Goal: Find specific page/section: Find specific page/section

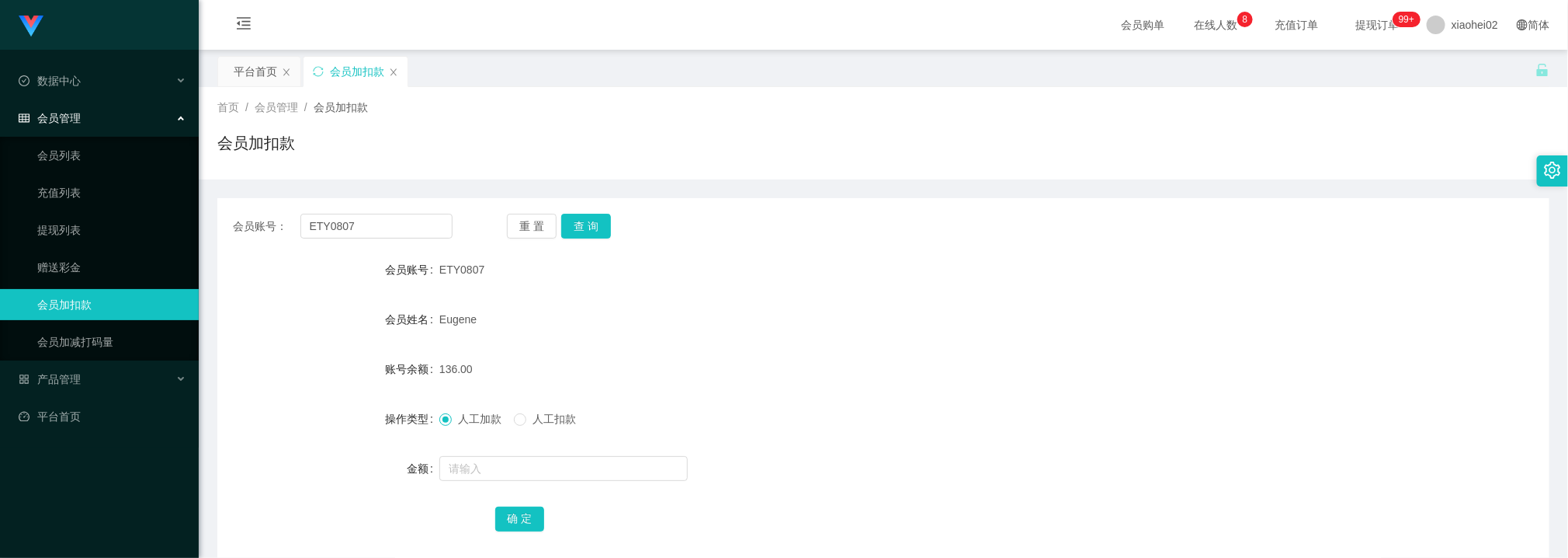
click at [757, 243] on div "会员账号： ETY0807 重 置 查 询 会员账号 ETY0807 会员姓名 [PERSON_NAME] 账号余额 136.00 操作类型 人工加款 人工扣…" at bounding box center [883, 383] width 1332 height 370
drag, startPoint x: 685, startPoint y: 262, endPoint x: 569, endPoint y: 247, distance: 117.0
click at [683, 262] on div "ETY0807" at bounding box center [828, 270] width 777 height 31
click at [410, 236] on input "ETY0807" at bounding box center [376, 225] width 152 height 25
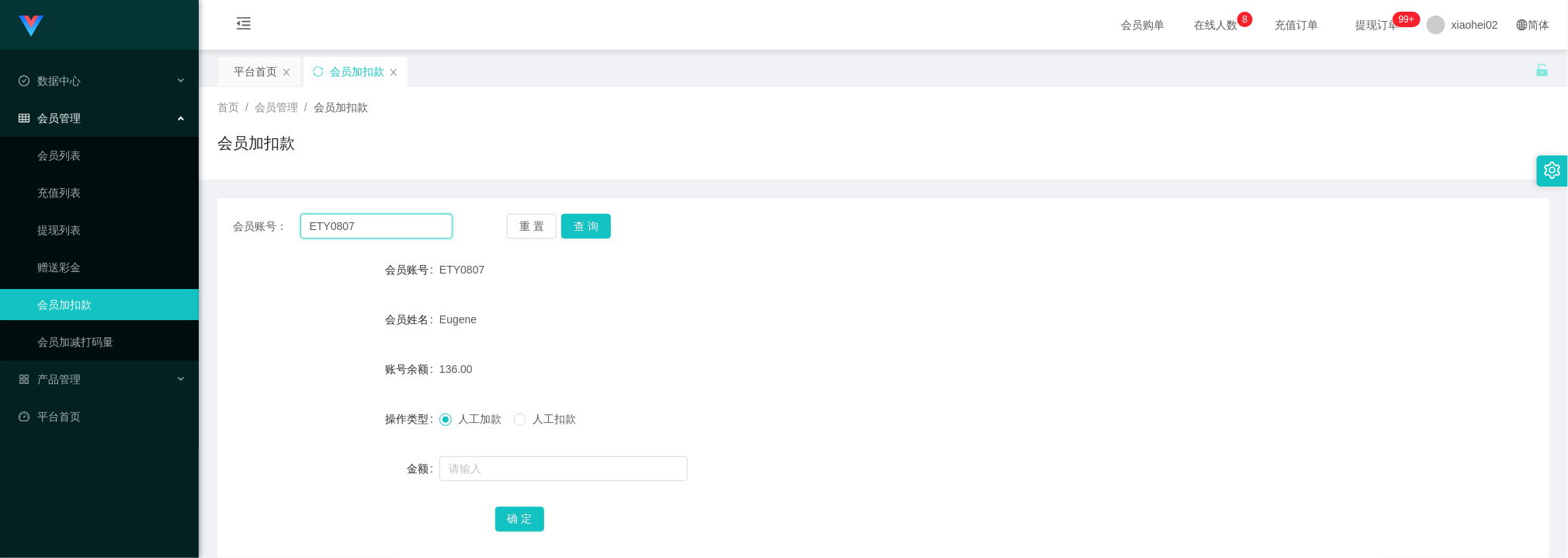
click at [410, 236] on input "ETY0807" at bounding box center [376, 225] width 152 height 25
click at [595, 224] on button "查 询" at bounding box center [586, 225] width 49 height 25
click at [534, 473] on input "text" at bounding box center [563, 468] width 248 height 25
type input "16"
click at [527, 523] on button "确 定" at bounding box center [520, 519] width 49 height 25
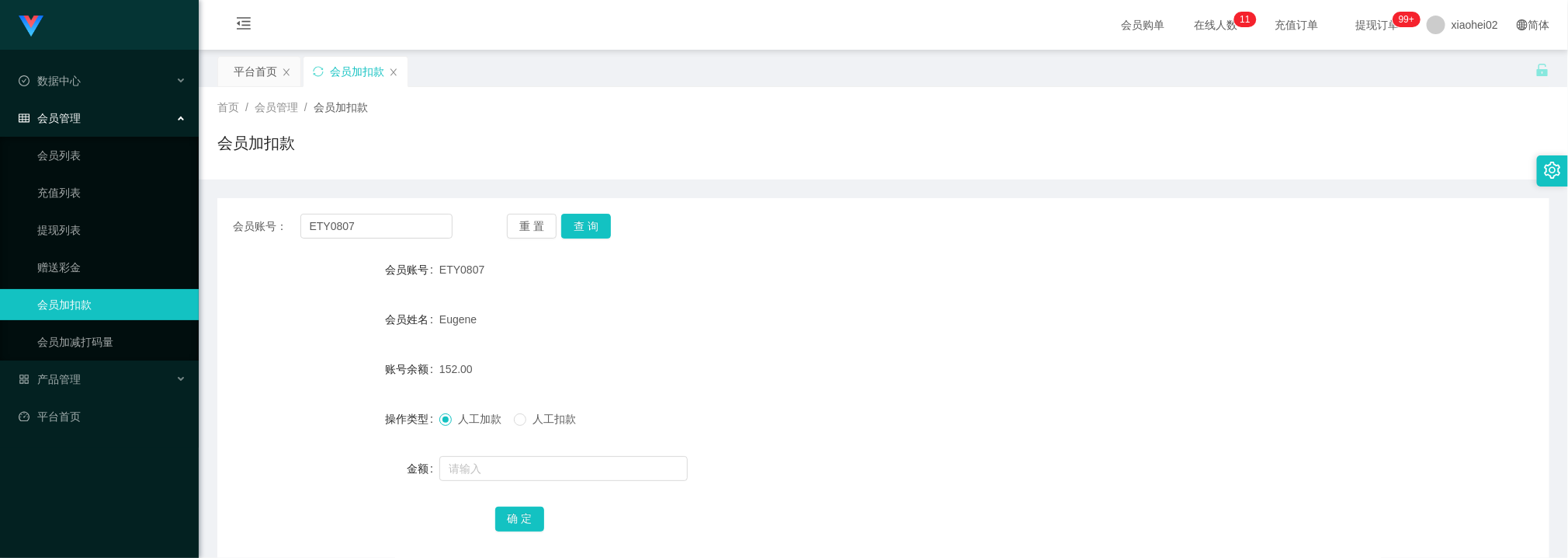
click at [800, 306] on div "Eugene" at bounding box center [828, 319] width 777 height 31
click at [371, 231] on input "ETY0807" at bounding box center [376, 225] width 152 height 25
paste input "Can you check?"
type input "Can you check?"
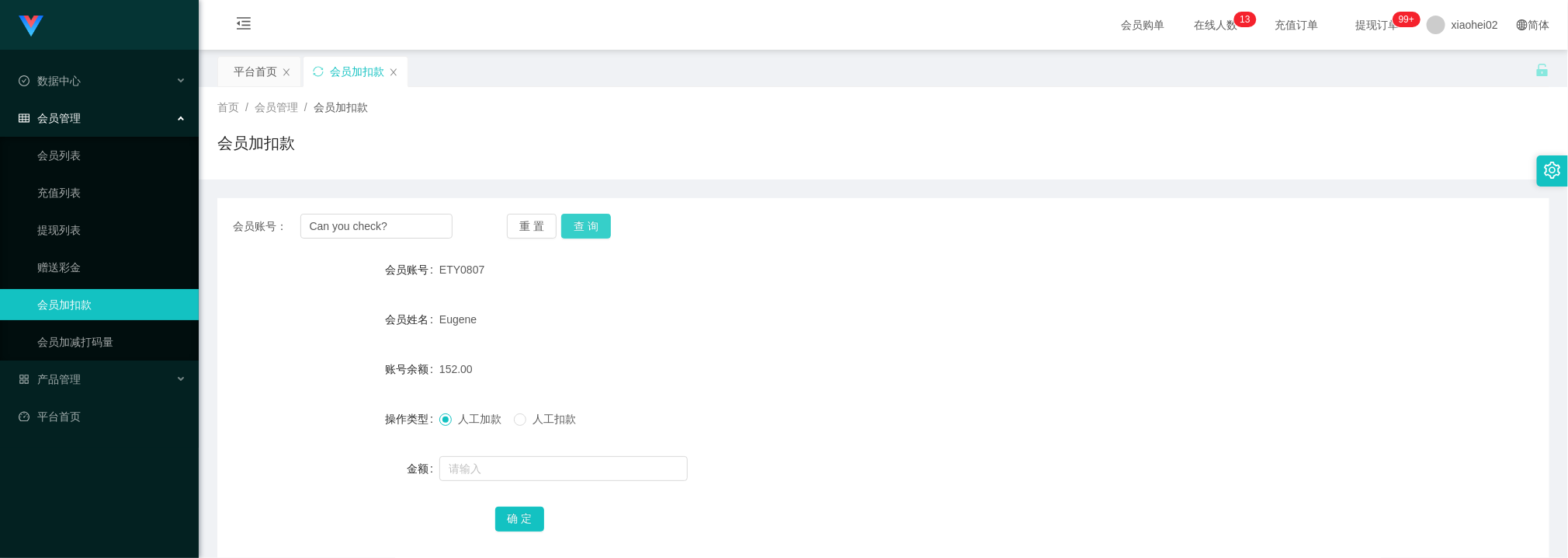
click at [580, 215] on button "查 询" at bounding box center [586, 225] width 49 height 25
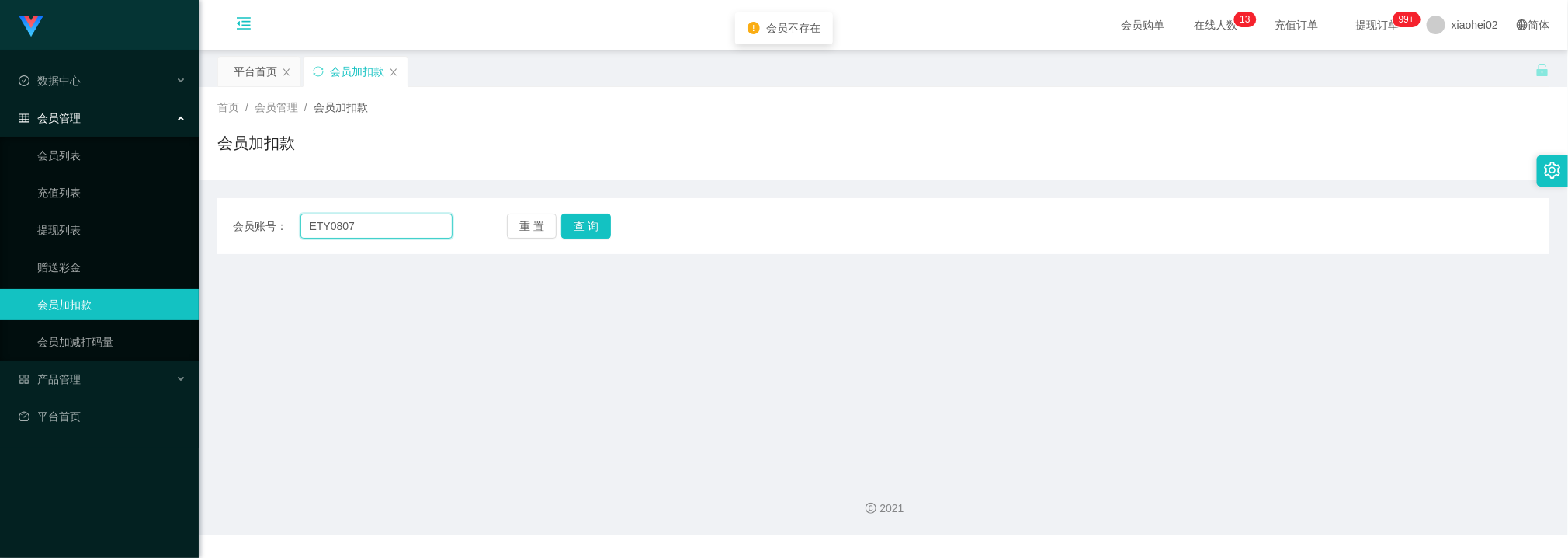
type input "ETY0807"
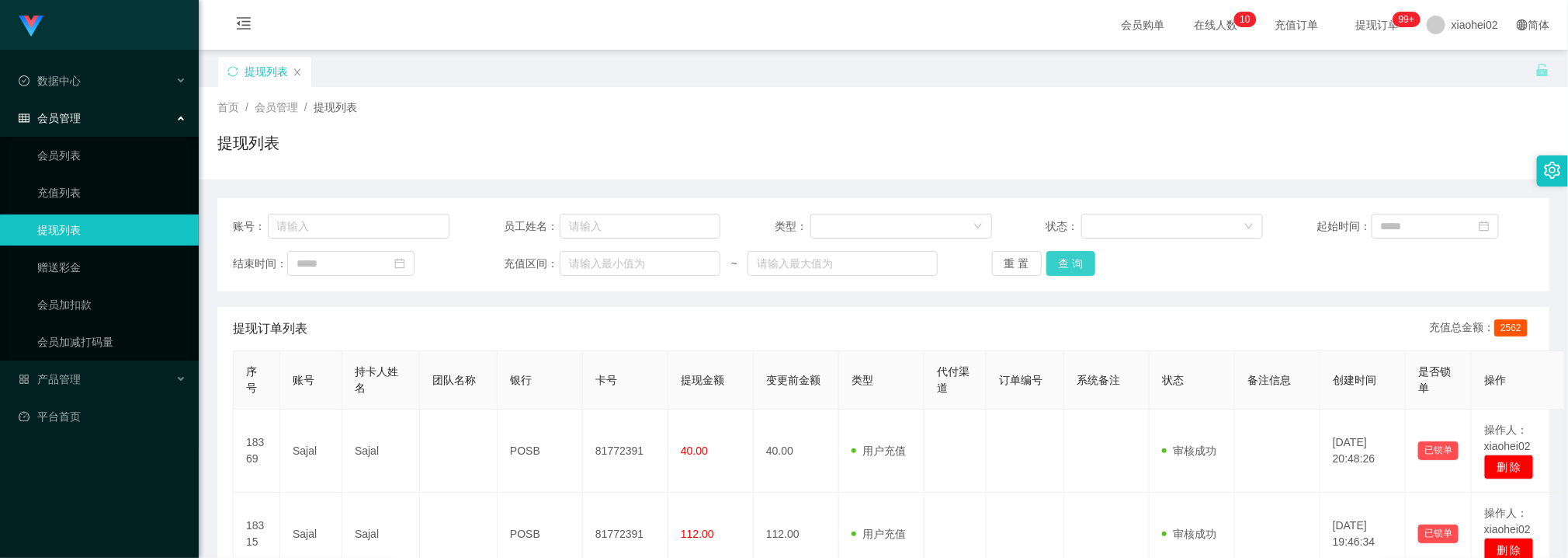
scroll to position [117, 0]
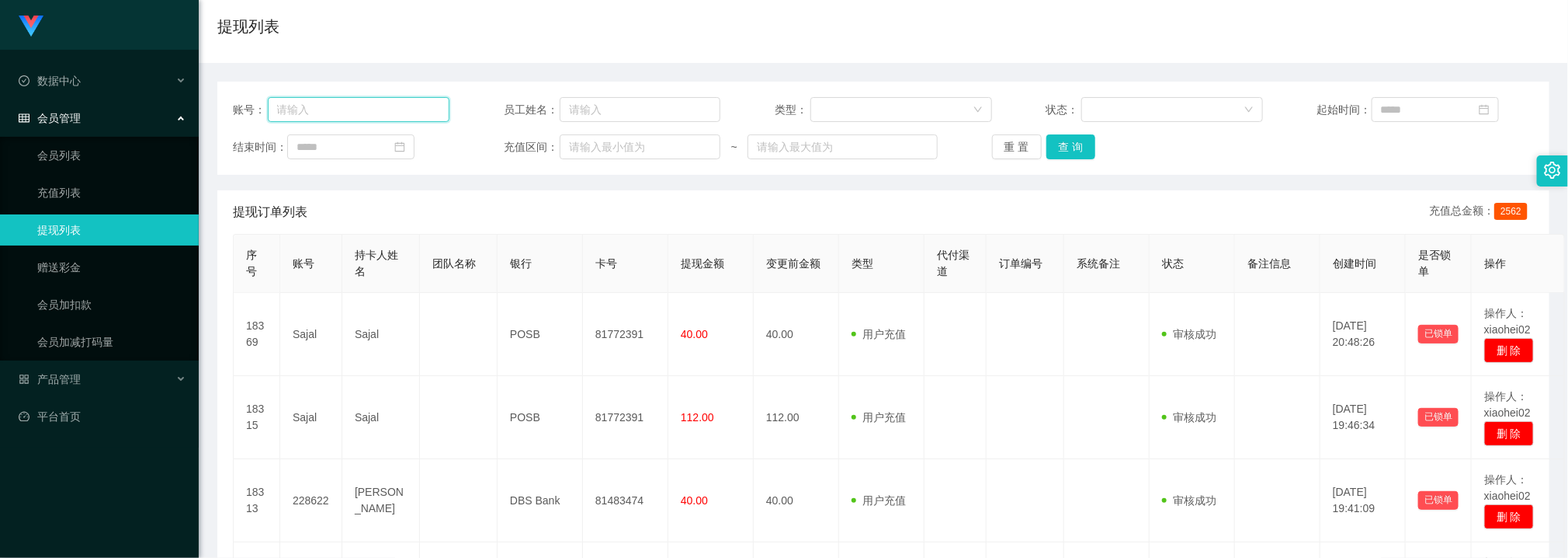
drag, startPoint x: 372, startPoint y: 103, endPoint x: 397, endPoint y: 103, distance: 25.0
click at [373, 103] on input "text" at bounding box center [359, 109] width 183 height 25
paste input "228622"
click at [1079, 148] on button "查 询" at bounding box center [1071, 146] width 49 height 25
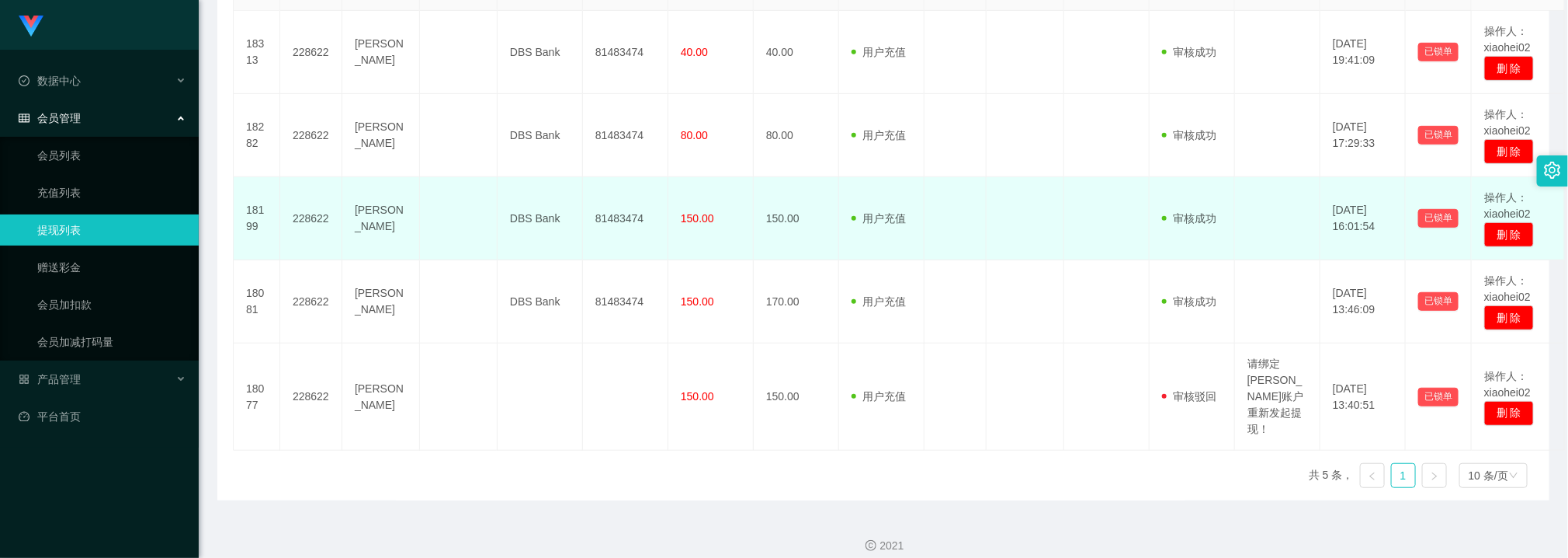
scroll to position [282, 0]
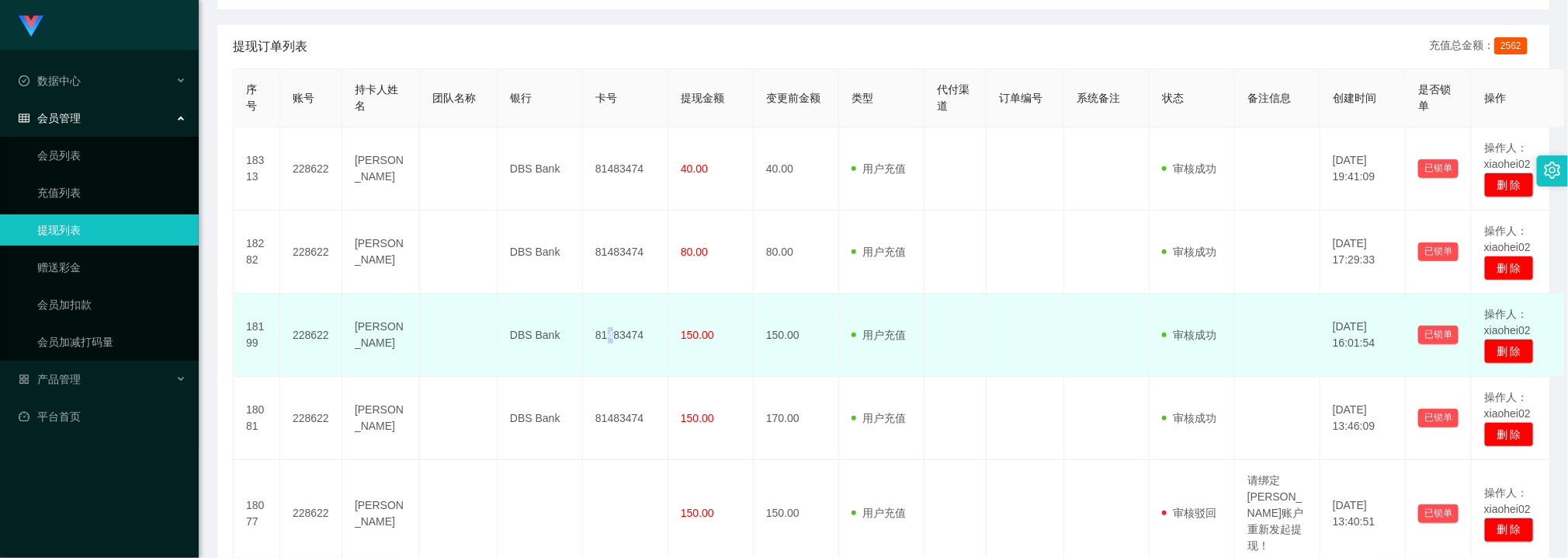
click at [610, 305] on td "81483474" at bounding box center [626, 335] width 85 height 83
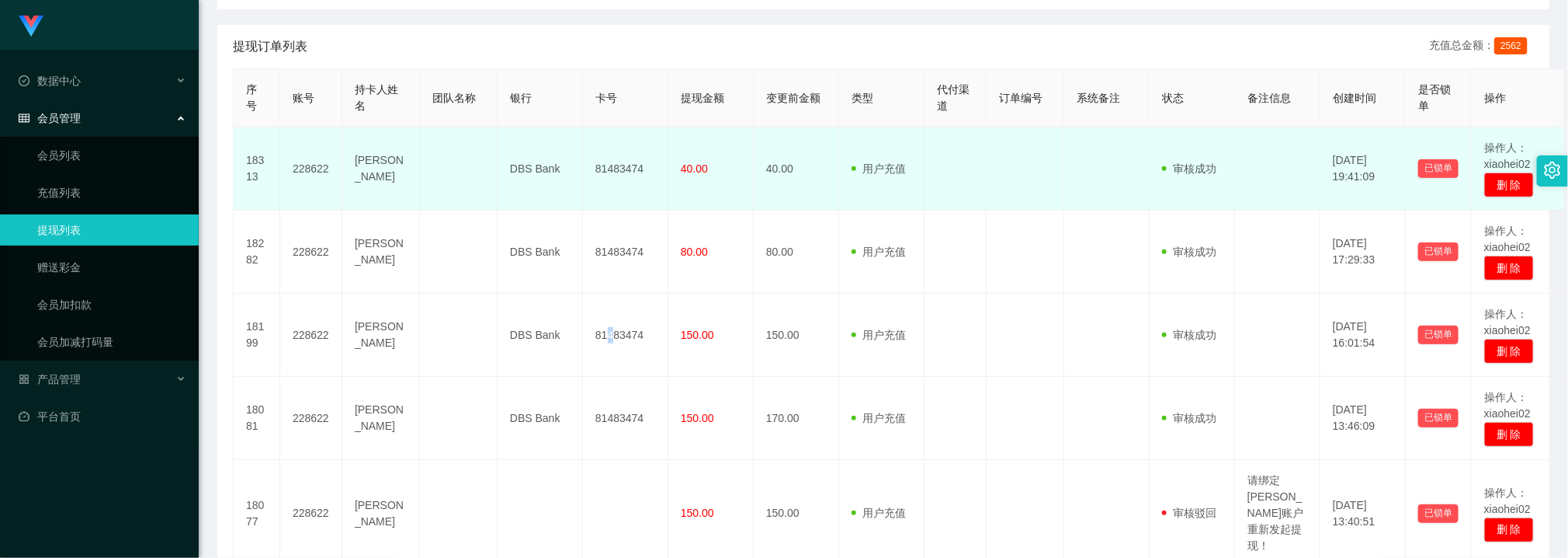
scroll to position [49, 0]
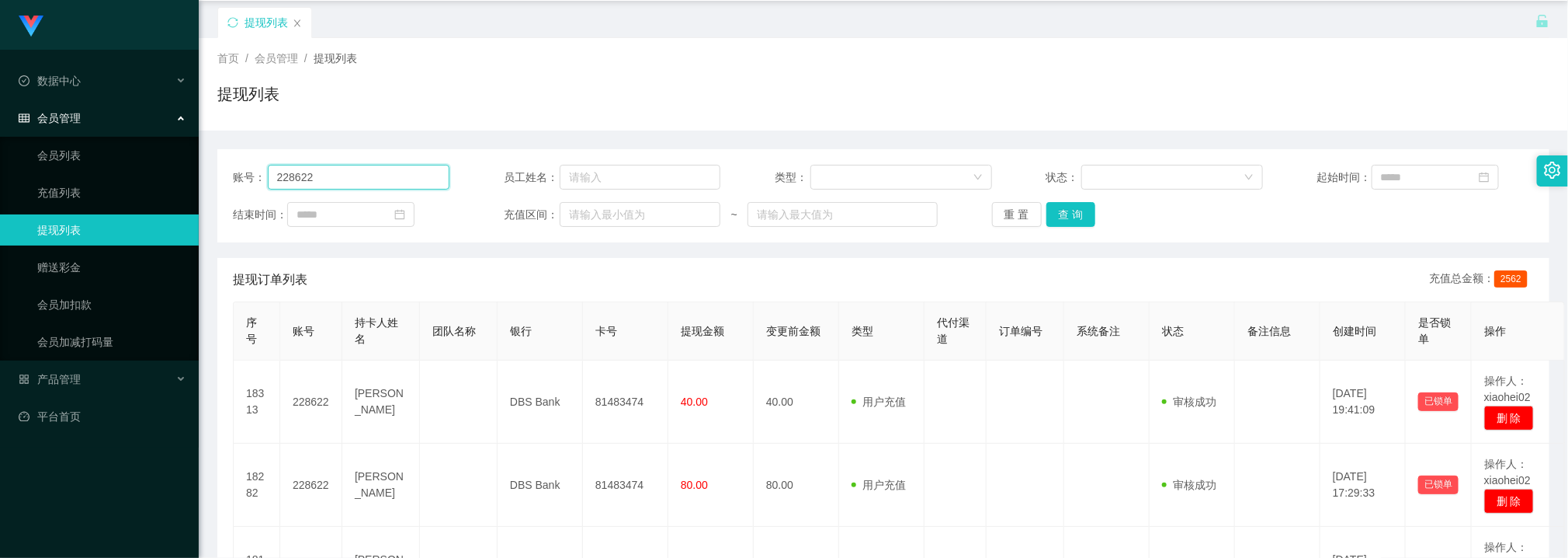
click at [363, 171] on input "228622" at bounding box center [359, 177] width 183 height 25
click at [363, 170] on input "228622" at bounding box center [359, 177] width 183 height 25
paste input "Sajal"
type input "Sajal"
click at [1085, 217] on button "查 询" at bounding box center [1071, 214] width 49 height 25
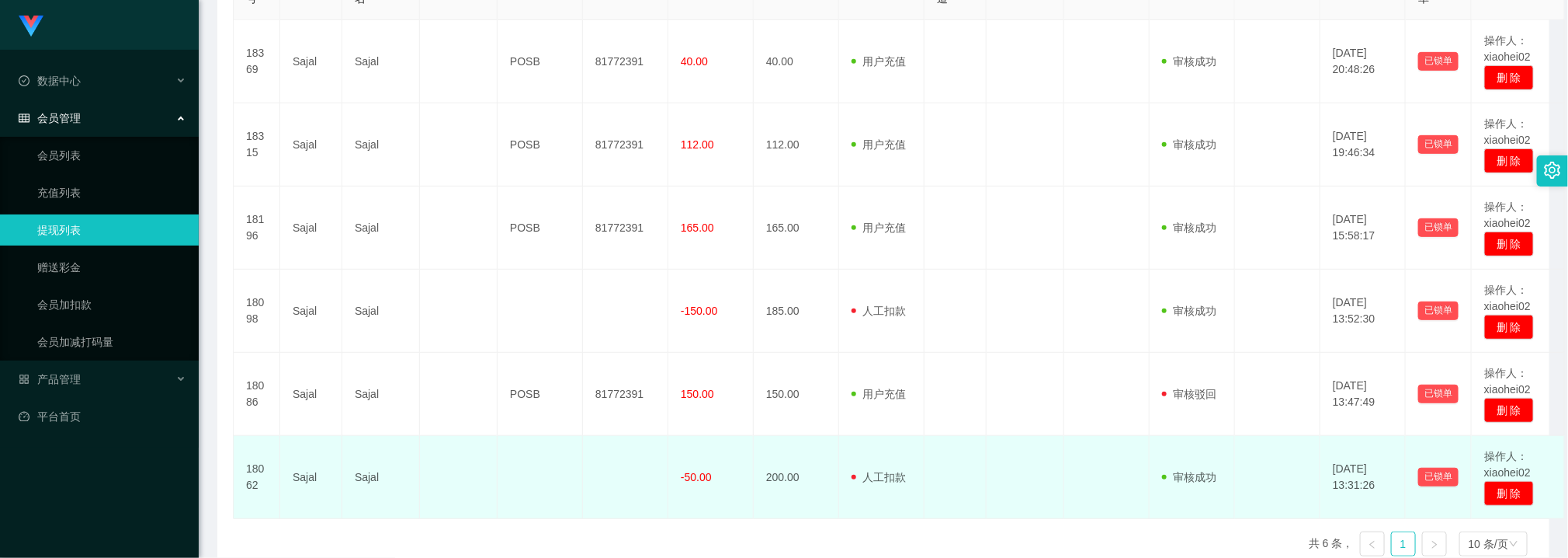
scroll to position [357, 0]
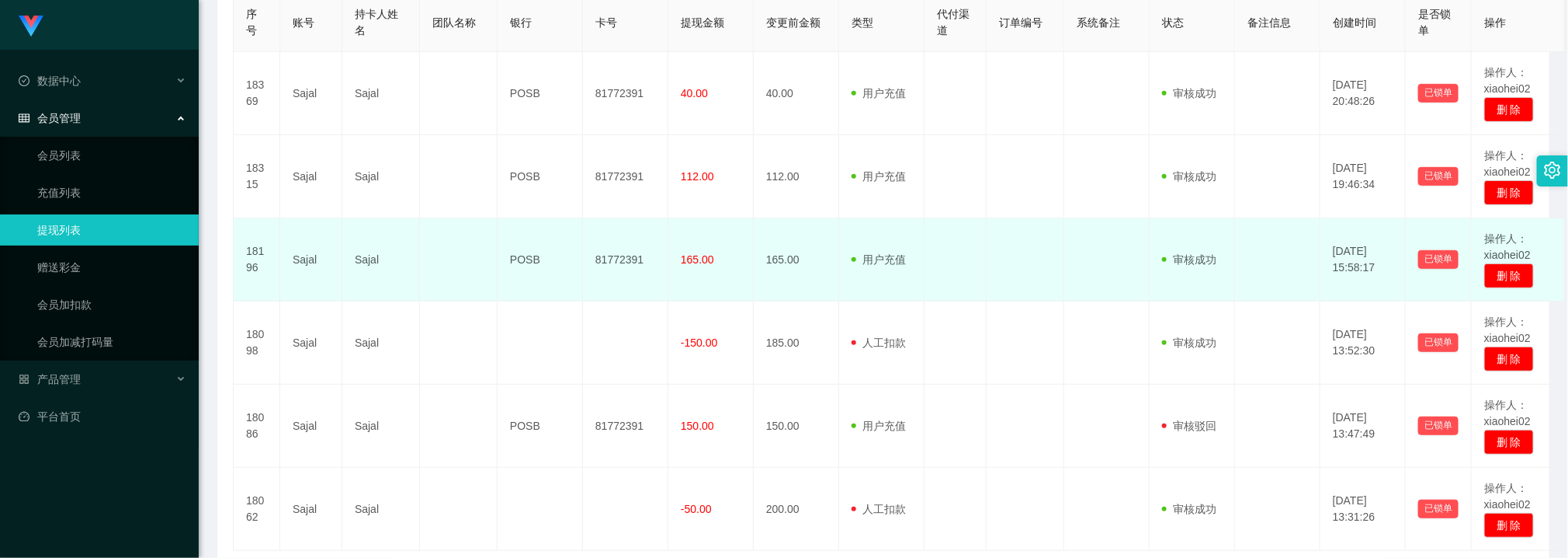
drag, startPoint x: 450, startPoint y: 294, endPoint x: 459, endPoint y: 219, distance: 75.5
click at [450, 294] on td at bounding box center [458, 260] width 77 height 83
